Goal: Check status: Check status

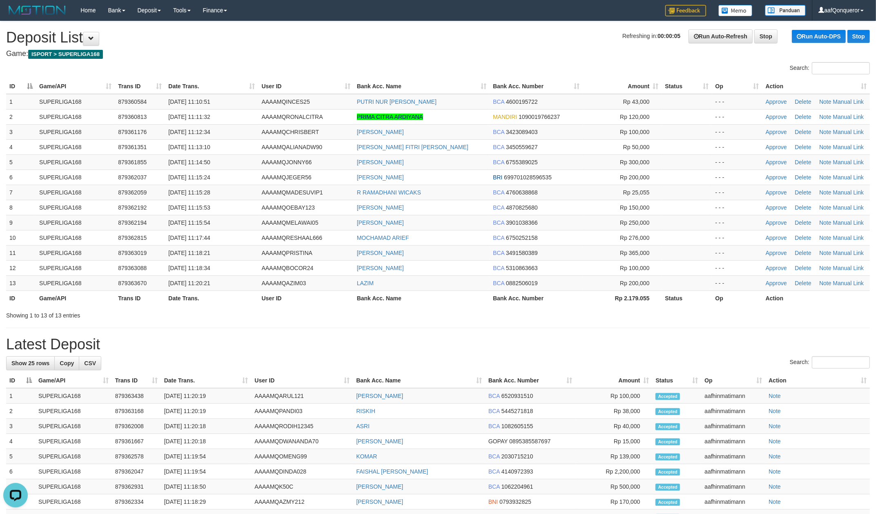
drag, startPoint x: 461, startPoint y: 33, endPoint x: 314, endPoint y: 6, distance: 149.2
click at [453, 33] on h1 "Refreshing in: 00:00:05 Run Auto-Refresh Stop Run Auto-DPS Stop Deposit List" at bounding box center [438, 37] width 864 height 16
